Goal: Task Accomplishment & Management: Manage account settings

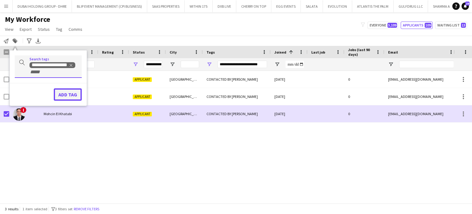
click at [67, 94] on button "Add tag" at bounding box center [68, 94] width 28 height 12
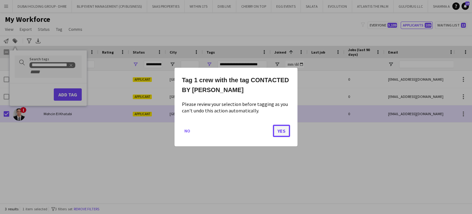
click at [280, 130] on button "Yes" at bounding box center [281, 130] width 17 height 12
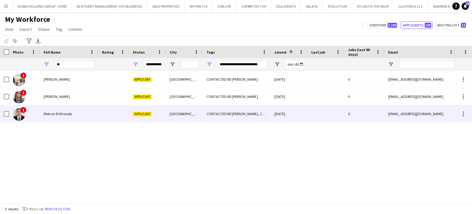
click at [247, 110] on div "CONTACTED BY [PERSON_NAME] , CONTACTED BY [PERSON_NAME]" at bounding box center [237, 113] width 68 height 17
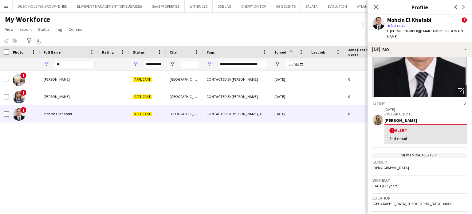
scroll to position [92, 0]
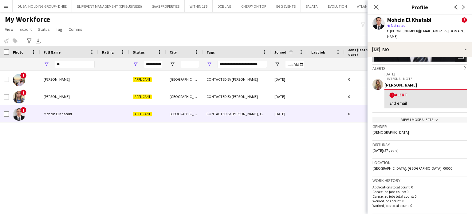
click at [423, 117] on div "View 1 more alerts chevron-down" at bounding box center [420, 119] width 95 height 5
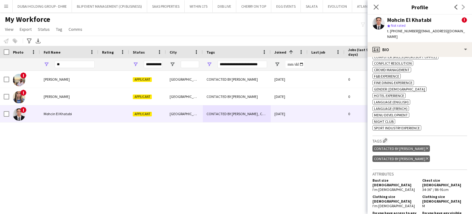
scroll to position [369, 0]
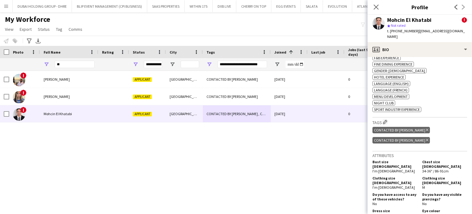
click at [426, 128] on icon "Delete tag" at bounding box center [427, 130] width 2 height 4
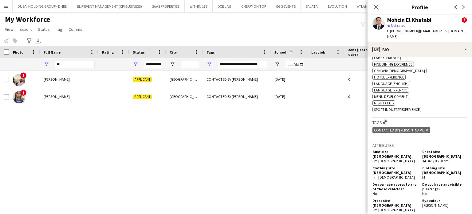
click at [334, 134] on div "! [PERSON_NAME] Applicant Abu Dhabi CONTACTED BY [PERSON_NAME] [DATE] 0 [EMAIL_…" at bounding box center [227, 135] width 454 height 128
click at [376, 5] on icon "Close pop-in" at bounding box center [376, 7] width 6 height 6
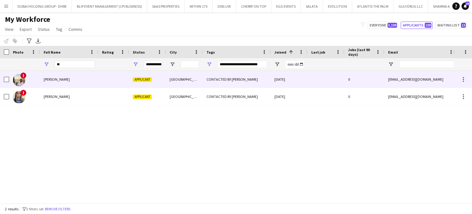
click at [45, 79] on span "[PERSON_NAME]" at bounding box center [57, 79] width 26 height 5
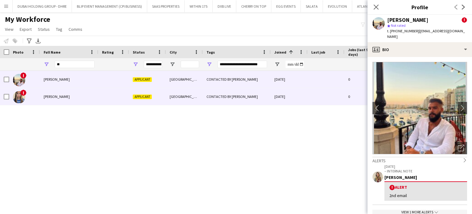
click at [51, 97] on span "[PERSON_NAME]" at bounding box center [57, 96] width 26 height 5
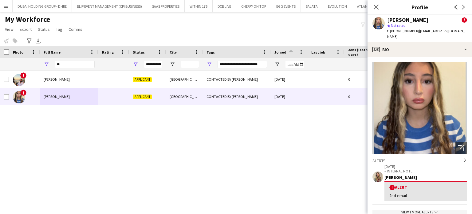
click at [246, 165] on div "! [PERSON_NAME] Applicant Abu Dhabi CONTACTED BY [PERSON_NAME] [DATE] 0 [EMAIL_…" at bounding box center [227, 135] width 454 height 128
click at [376, 6] on icon "Close pop-in" at bounding box center [376, 7] width 6 height 6
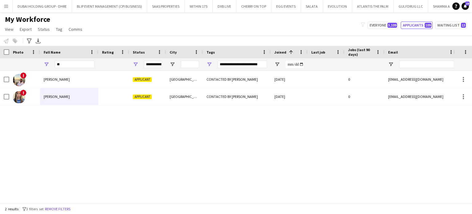
click at [302, 156] on div "! [PERSON_NAME] Applicant Abu Dhabi CONTACTED BY [PERSON_NAME] [DATE] 0 [EMAIL_…" at bounding box center [227, 135] width 454 height 128
click at [414, 25] on button "Applicants 109" at bounding box center [417, 25] width 32 height 7
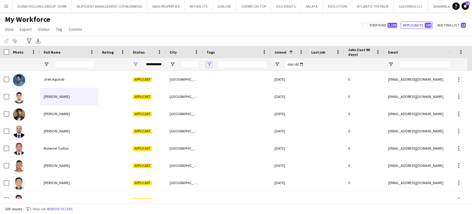
click at [210, 64] on span "Open Filter Menu" at bounding box center [210, 64] width 6 height 6
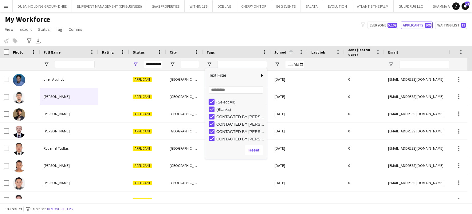
type input "***"
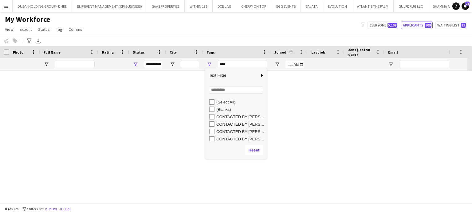
click at [208, 107] on div "(Blanks)" at bounding box center [235, 108] width 61 height 7
type input "**********"
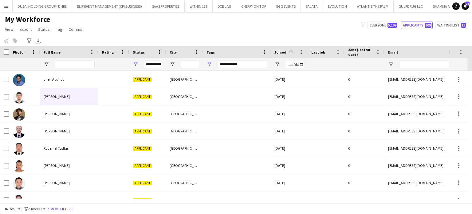
click at [221, 42] on div "Notify workforce Add to tag Select at least one crew to tag him or her. Advance…" at bounding box center [236, 41] width 472 height 10
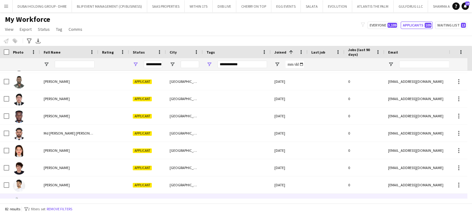
scroll to position [246, 0]
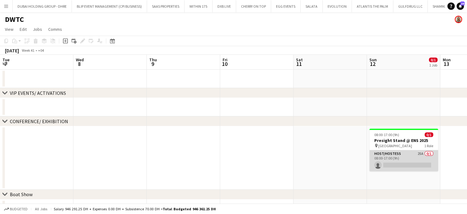
scroll to position [0, 152]
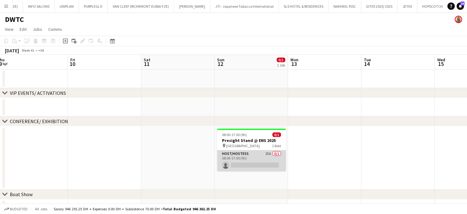
click at [264, 156] on app-card-role "Host/Hostess 25A 0/1 08:00-17:00 (9h) single-neutral-actions" at bounding box center [251, 160] width 69 height 21
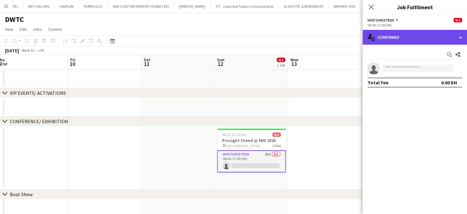
click at [439, 36] on div "single-neutral-actions-check-2 Confirmed" at bounding box center [415, 37] width 105 height 15
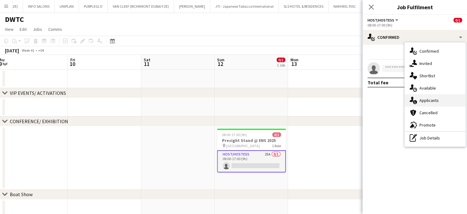
click at [448, 103] on div "single-neutral-actions-information Applicants" at bounding box center [435, 100] width 61 height 12
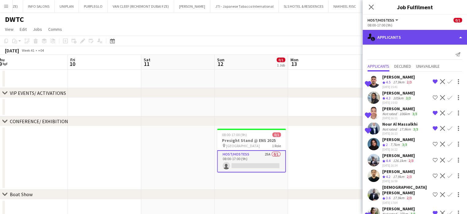
click at [443, 36] on div "single-neutral-actions-information Applicants" at bounding box center [415, 37] width 105 height 15
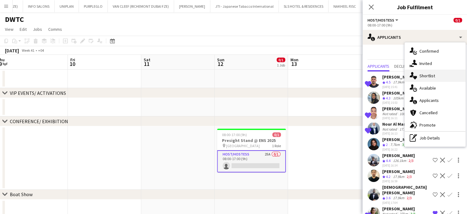
click at [432, 76] on span "Shortlist" at bounding box center [428, 76] width 16 height 6
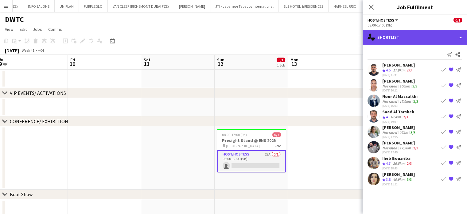
click at [458, 36] on div "single-neutral-actions-heart Shortlist" at bounding box center [415, 37] width 105 height 15
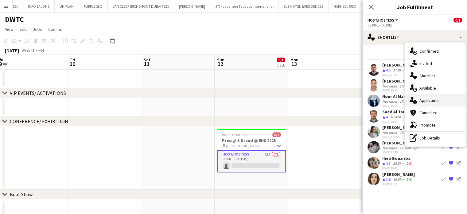
click at [424, 100] on span "Applicants" at bounding box center [429, 100] width 19 height 6
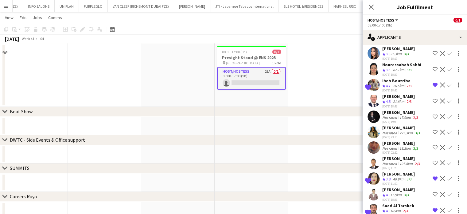
scroll to position [123, 0]
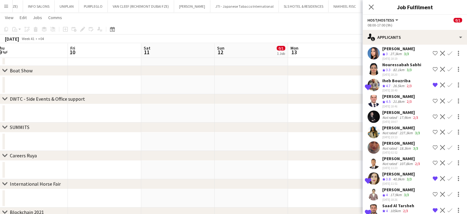
click at [400, 192] on div "17.9km" at bounding box center [396, 194] width 14 height 5
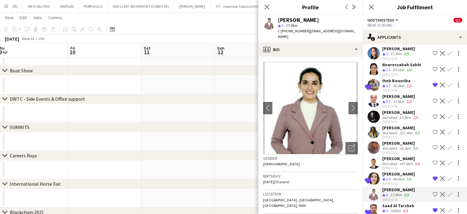
click at [347, 136] on img at bounding box center [310, 108] width 95 height 92
click at [349, 145] on icon at bounding box center [352, 148] width 6 height 6
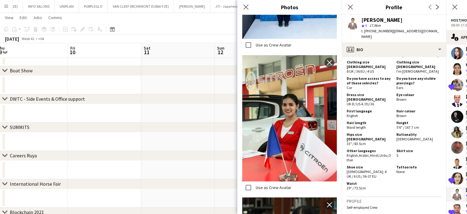
scroll to position [338, 0]
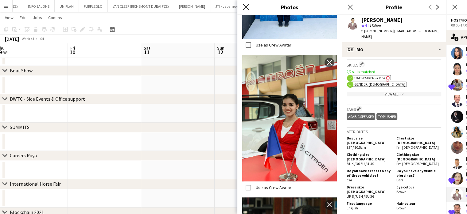
click at [246, 6] on icon "Close pop-in" at bounding box center [246, 7] width 6 height 6
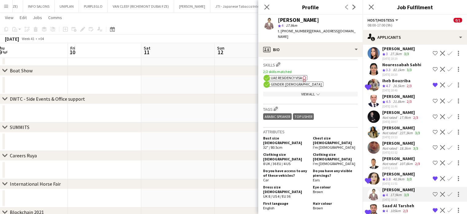
click at [392, 130] on div "Not rated" at bounding box center [391, 132] width 16 height 5
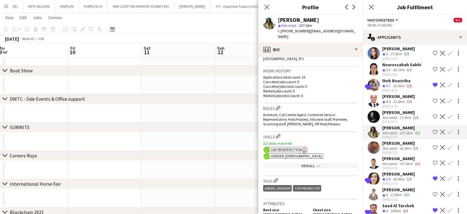
scroll to position [184, 0]
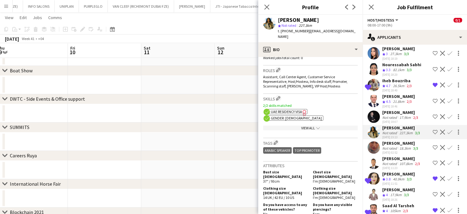
click at [433, 129] on app-icon "Shortlist crew" at bounding box center [435, 131] width 5 height 5
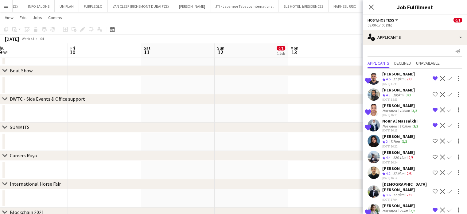
scroll to position [0, 0]
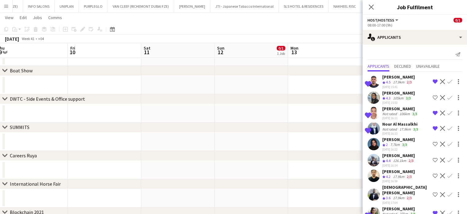
click at [329, 82] on app-date-cell at bounding box center [324, 85] width 73 height 18
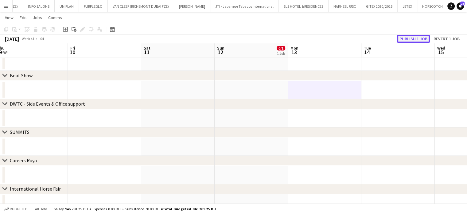
click at [411, 37] on button "Publish 1 job" at bounding box center [413, 39] width 33 height 8
